Goal: Task Accomplishment & Management: Manage account settings

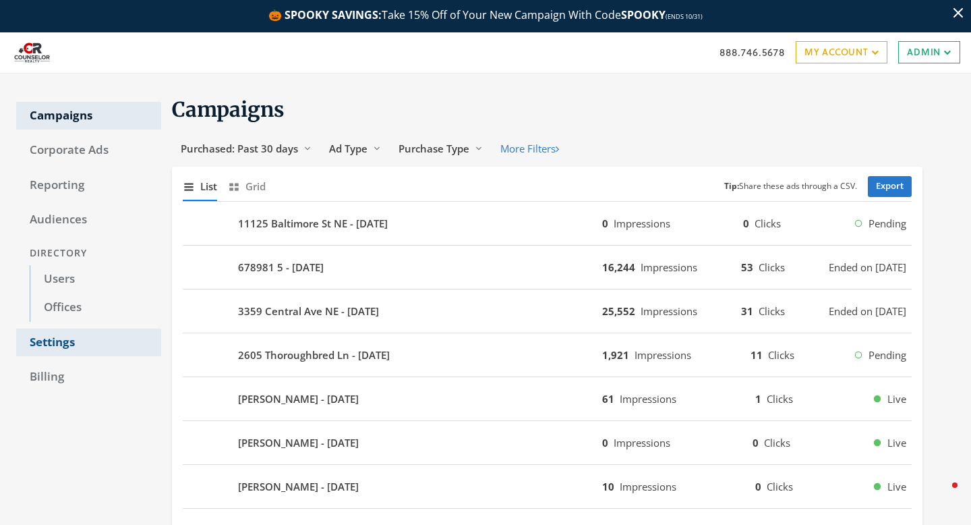
click at [57, 343] on link "Settings" at bounding box center [88, 342] width 145 height 28
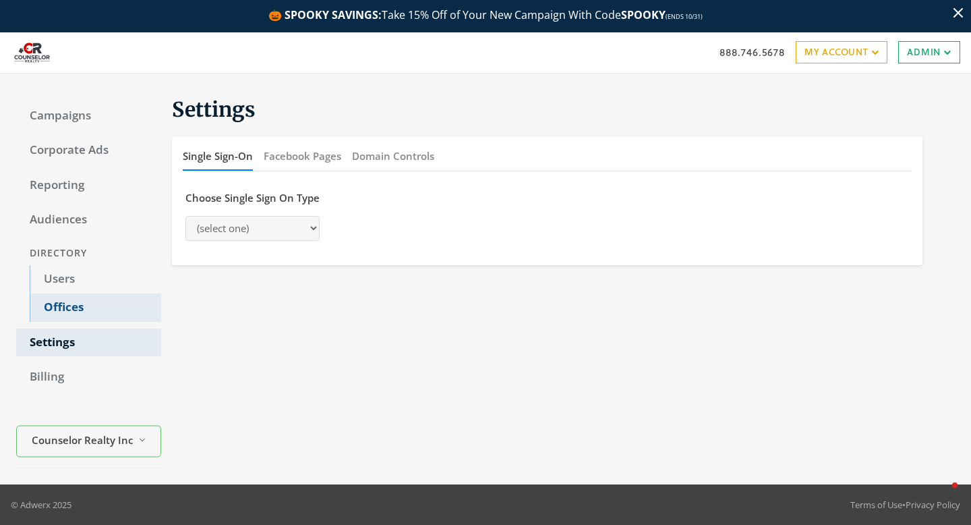
select select "[PERSON_NAME]"
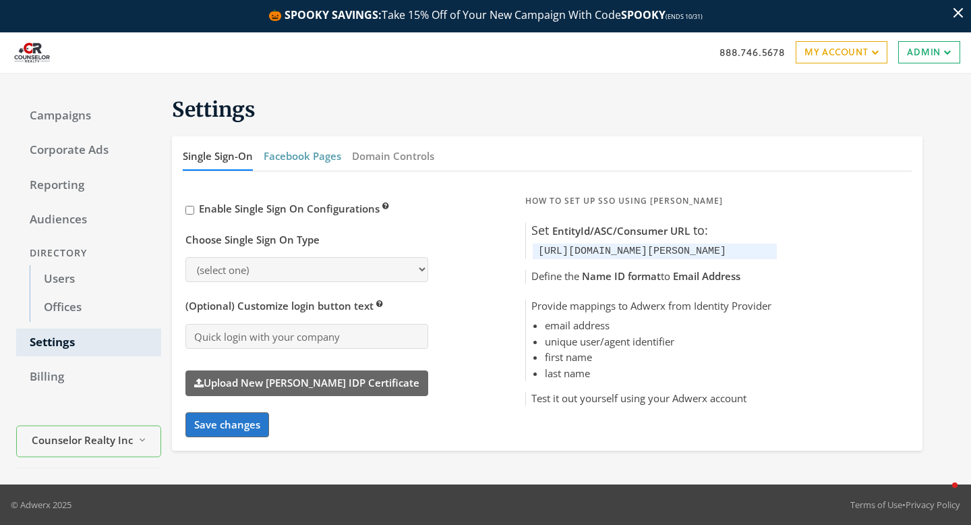
click at [302, 166] on button "Facebook Pages" at bounding box center [303, 156] width 78 height 29
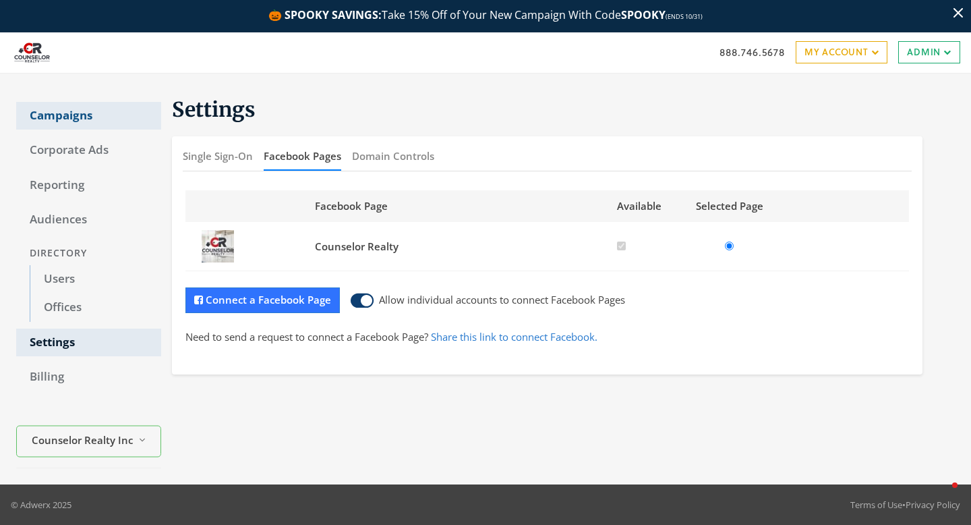
click at [66, 123] on link "Campaigns" at bounding box center [88, 116] width 145 height 28
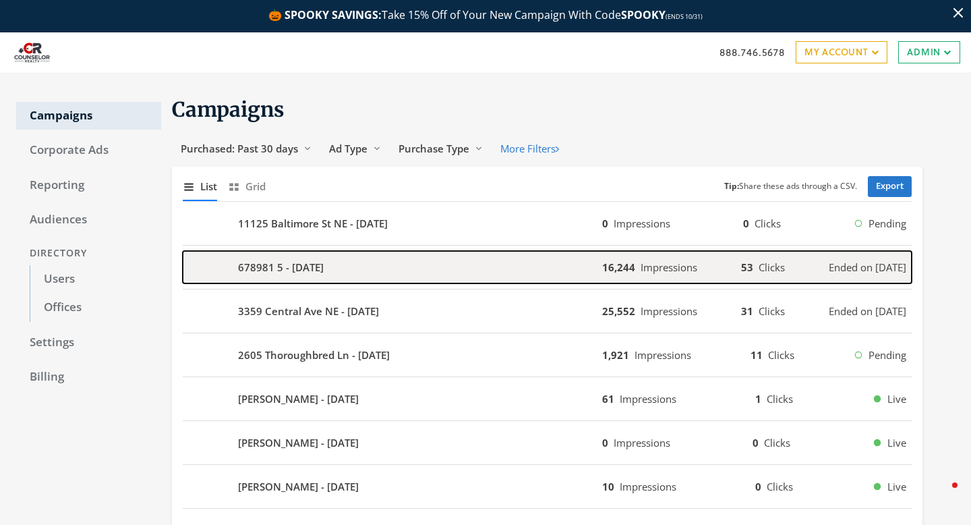
click at [427, 265] on div "678981 5 - [DATE]" at bounding box center [393, 267] width 420 height 32
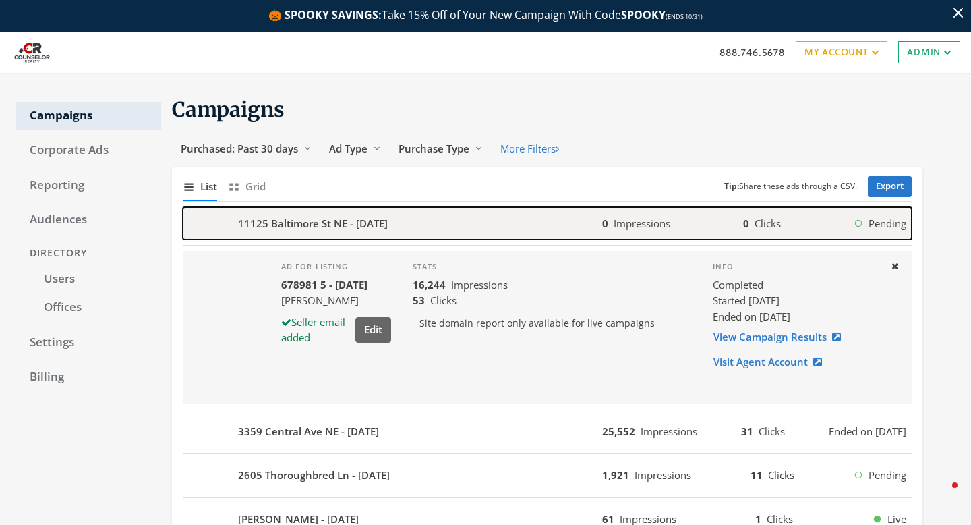
click at [436, 224] on div "11125 Baltimore St NE - [DATE]" at bounding box center [393, 223] width 420 height 32
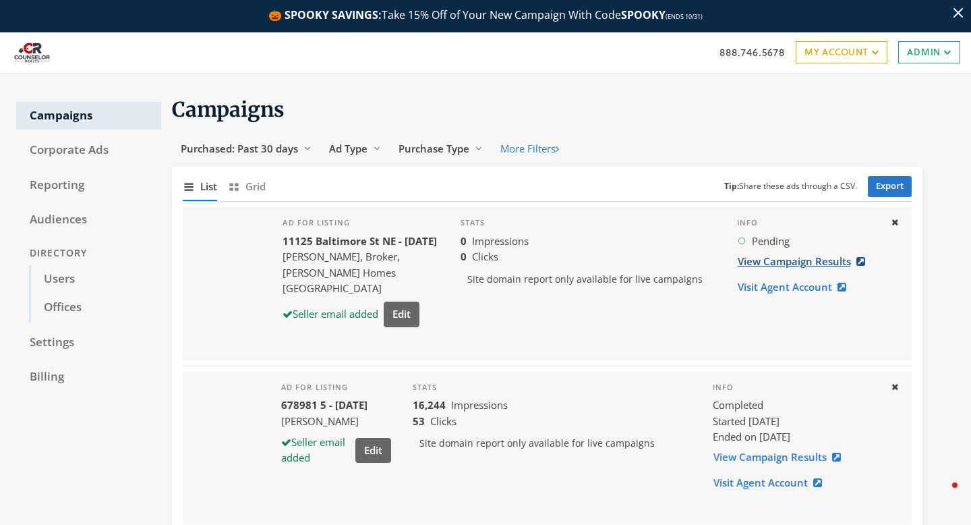
click at [788, 264] on link "View Campaign Results" at bounding box center [805, 261] width 137 height 25
